Goal: Task Accomplishment & Management: Use online tool/utility

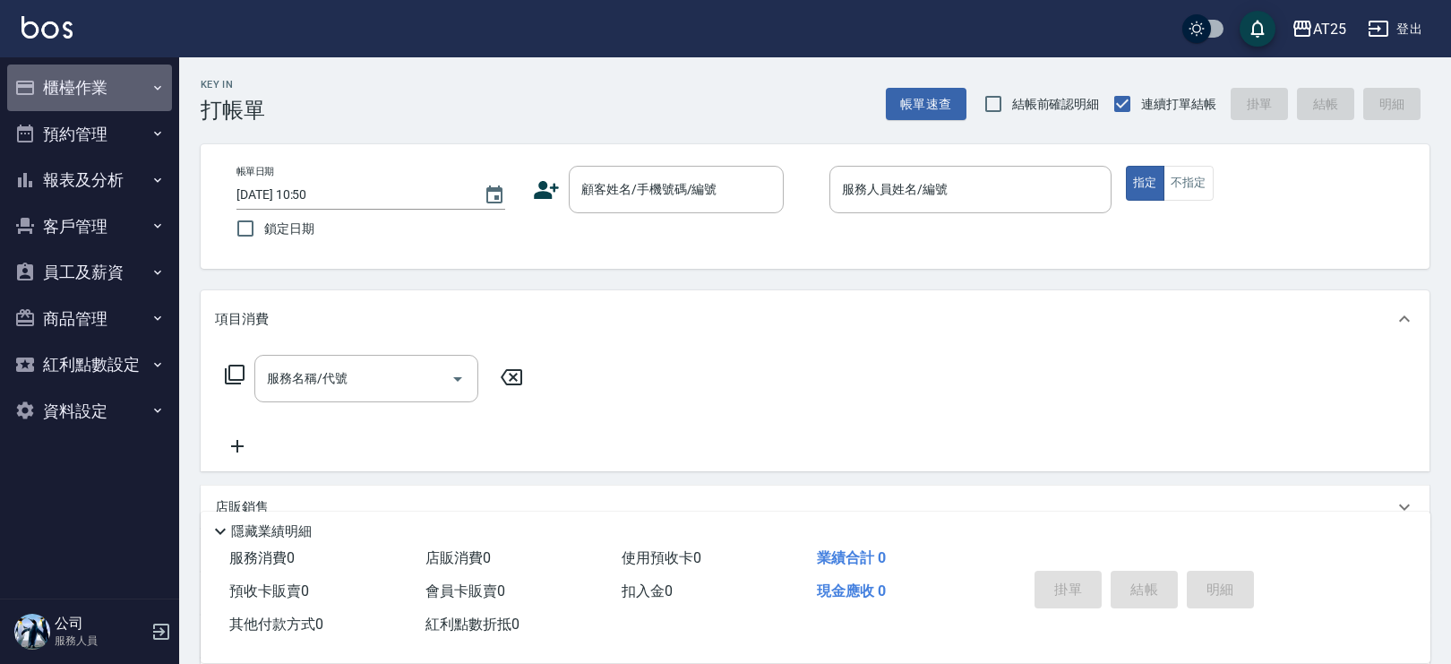
click at [80, 75] on button "櫃檯作業" at bounding box center [89, 87] width 165 height 47
click at [82, 80] on button "櫃檯作業" at bounding box center [89, 87] width 165 height 47
click at [107, 88] on button "櫃檯作業" at bounding box center [89, 87] width 165 height 47
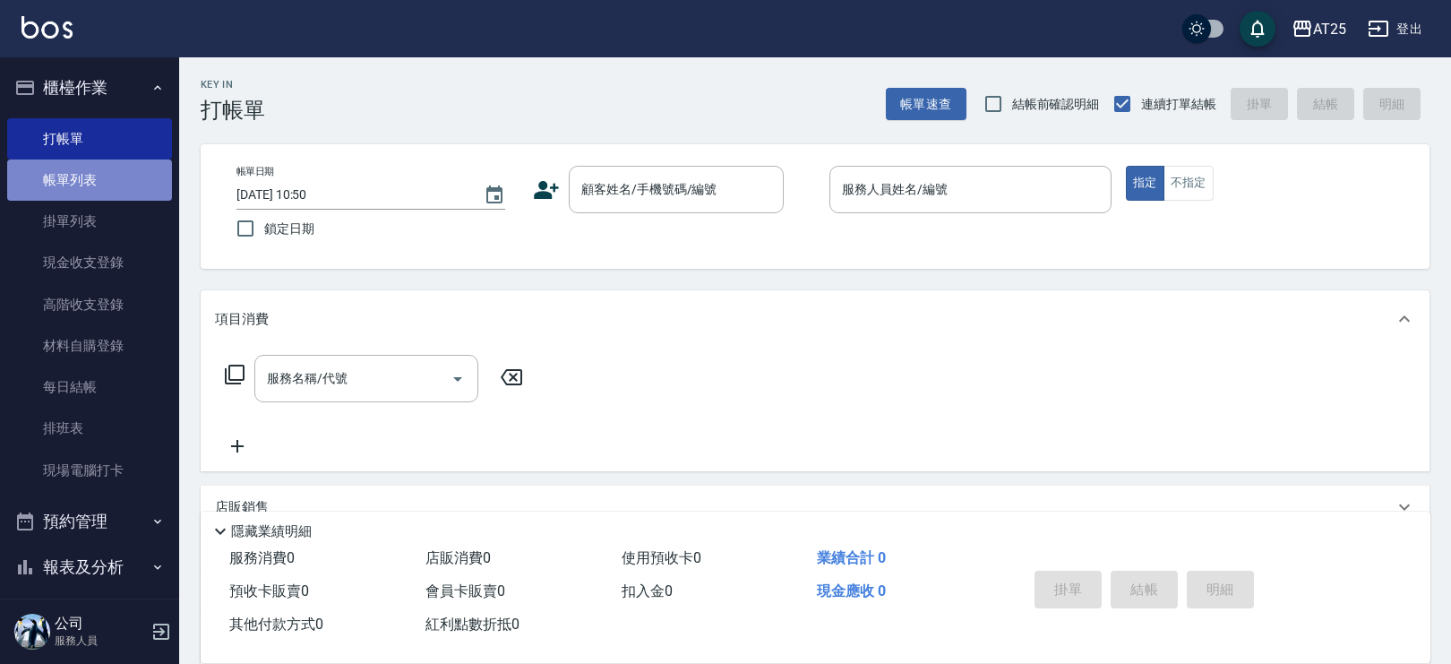
click at [103, 159] on link "帳單列表" at bounding box center [89, 179] width 165 height 41
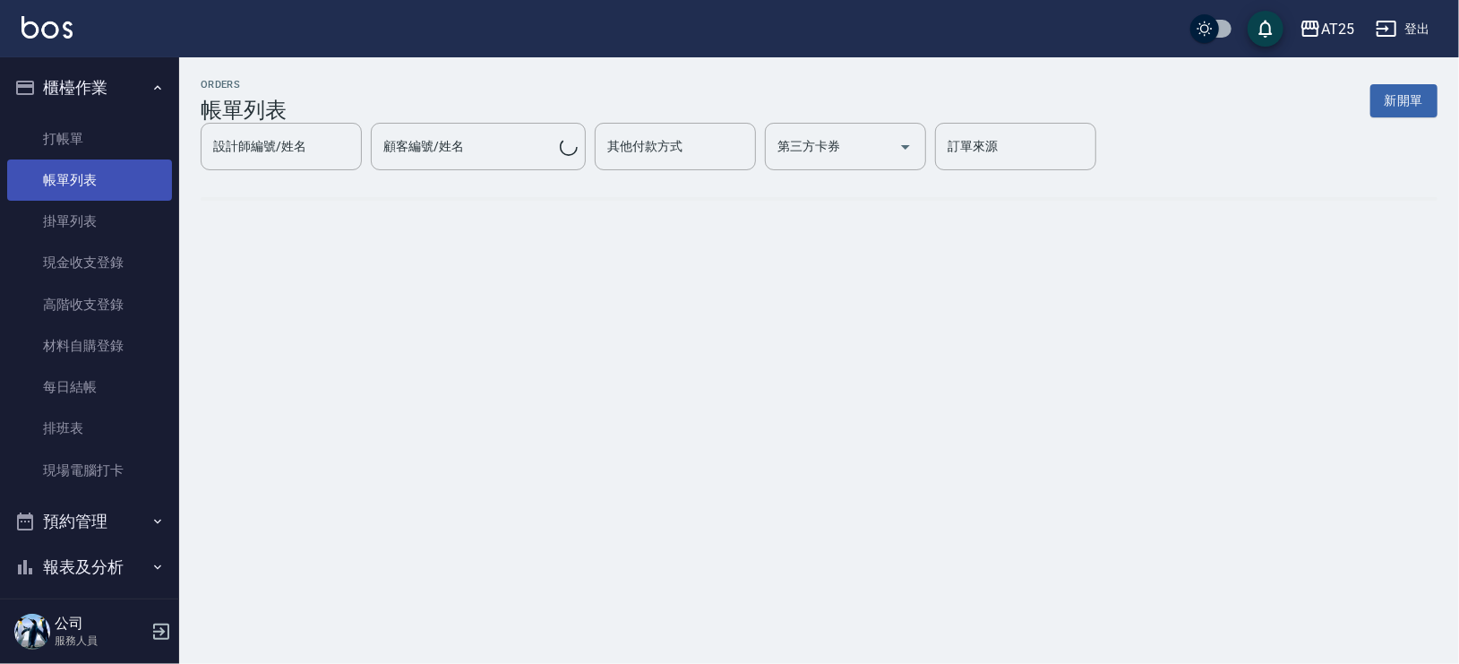
click at [103, 172] on link "帳單列表" at bounding box center [89, 179] width 165 height 41
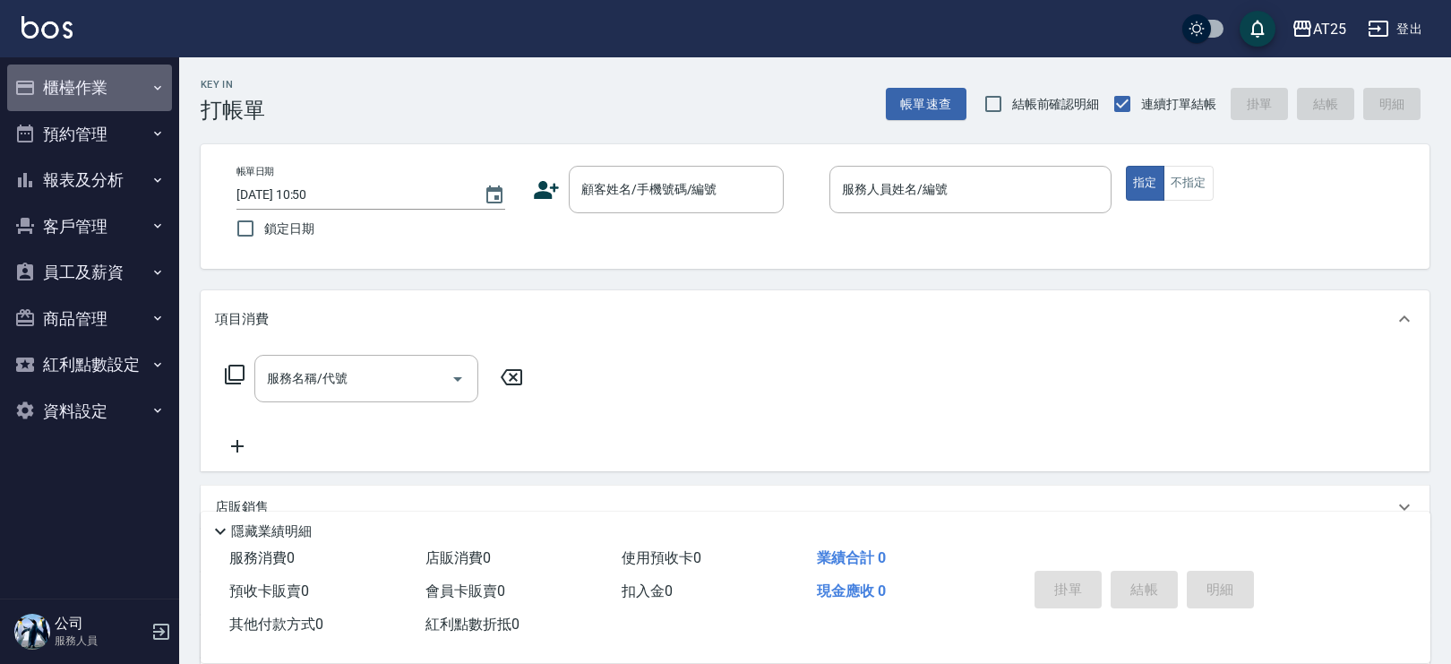
click at [96, 92] on button "櫃檯作業" at bounding box center [89, 87] width 165 height 47
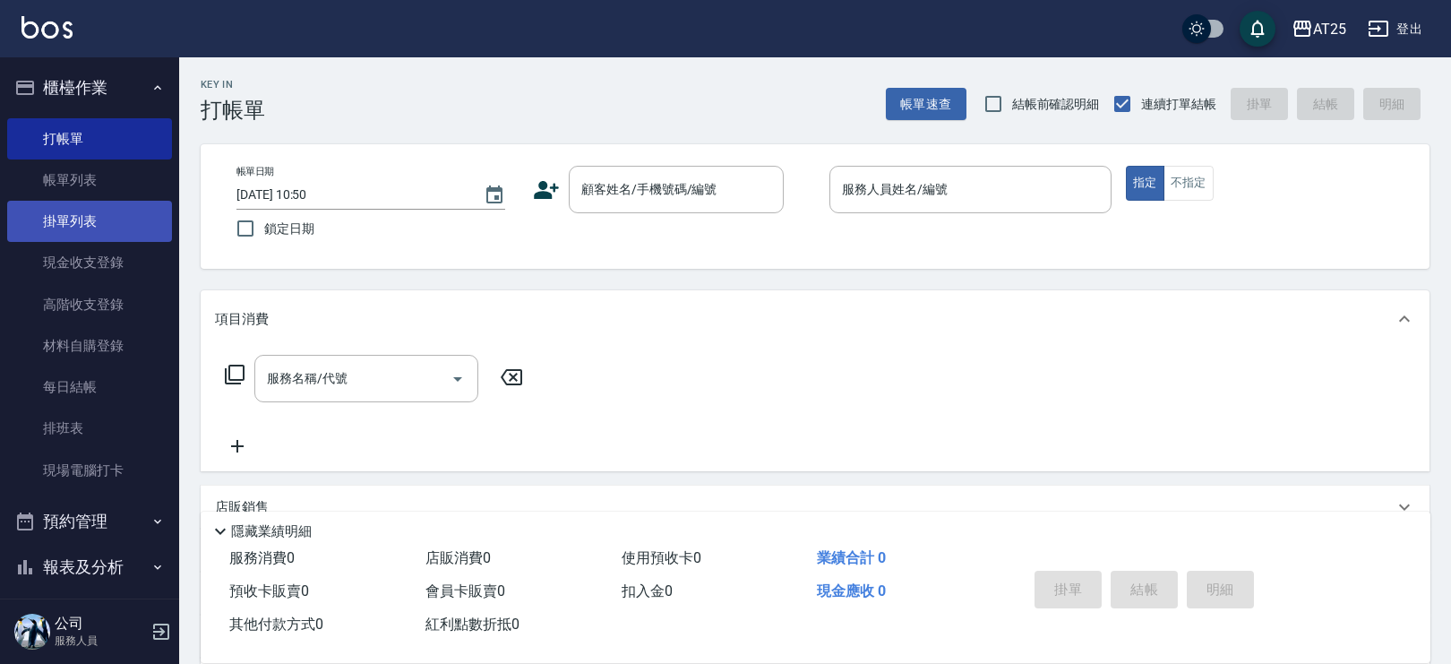
drag, startPoint x: 93, startPoint y: 342, endPoint x: 109, endPoint y: 231, distance: 112.2
click at [93, 342] on link "材料自購登錄" at bounding box center [89, 345] width 165 height 41
